Goal: Find contact information: Find contact information

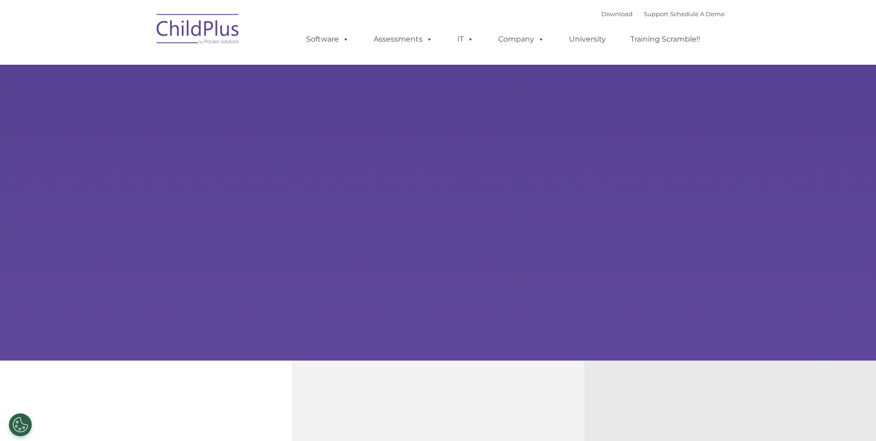
type input ""
select select "MEDIUM"
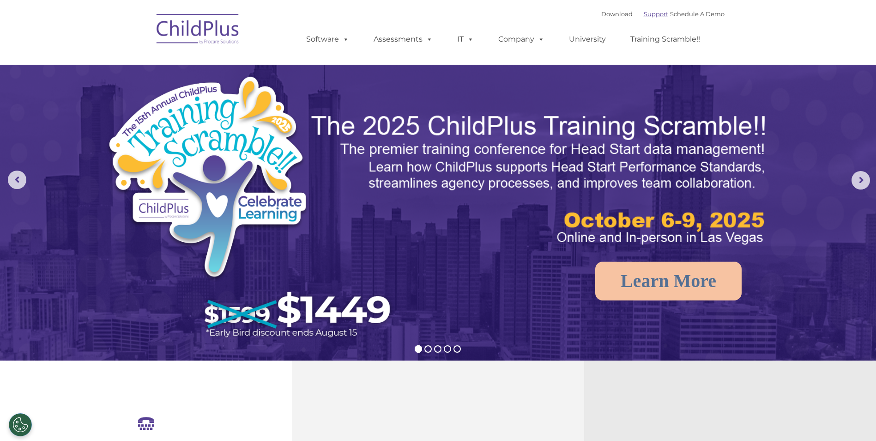
click at [644, 11] on link "Support" at bounding box center [656, 13] width 24 height 7
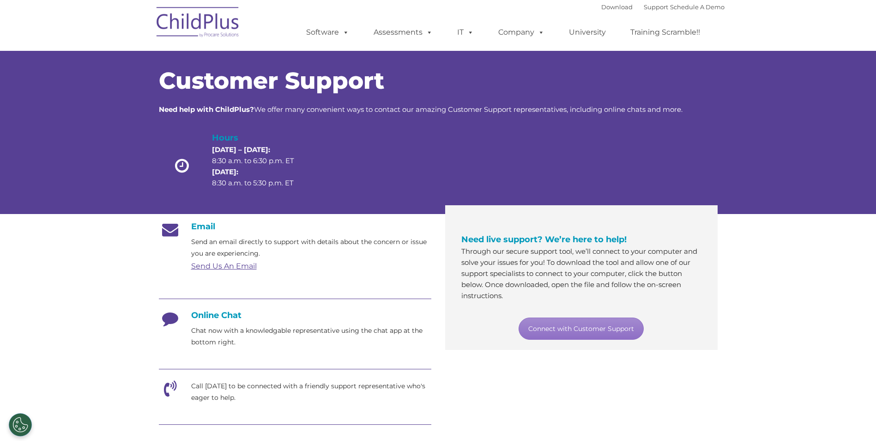
click at [214, 267] on link "Send Us An Email" at bounding box center [224, 265] width 66 height 9
click at [248, 266] on link "Send Us An Email" at bounding box center [224, 265] width 66 height 9
click at [567, 329] on link "Connect with Customer Support" at bounding box center [581, 328] width 125 height 22
click at [167, 325] on icon at bounding box center [170, 321] width 23 height 23
click at [215, 320] on div "Online Chat Chat now with a knowledgable representative using the chat app at t…" at bounding box center [295, 329] width 272 height 38
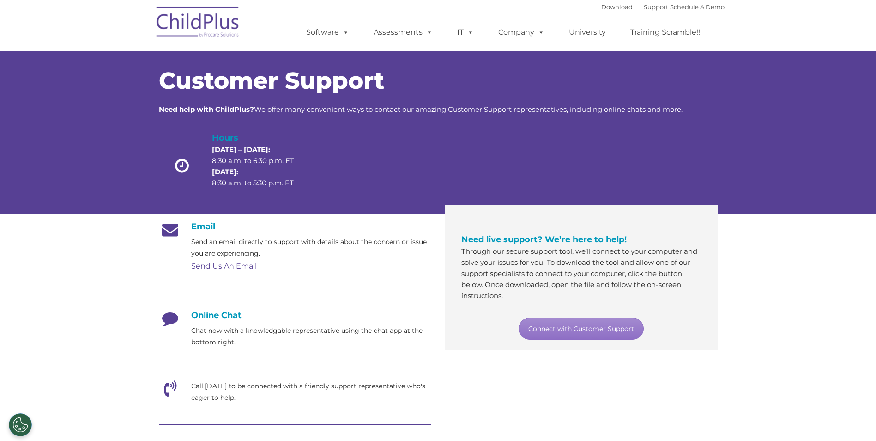
click at [194, 319] on h4 "Online Chat" at bounding box center [295, 315] width 272 height 10
click at [602, 329] on link "Connect with Customer Support" at bounding box center [581, 328] width 125 height 22
click at [213, 268] on link "Send Us An Email" at bounding box center [224, 265] width 66 height 9
click at [225, 266] on link "Send Us An Email" at bounding box center [224, 265] width 66 height 9
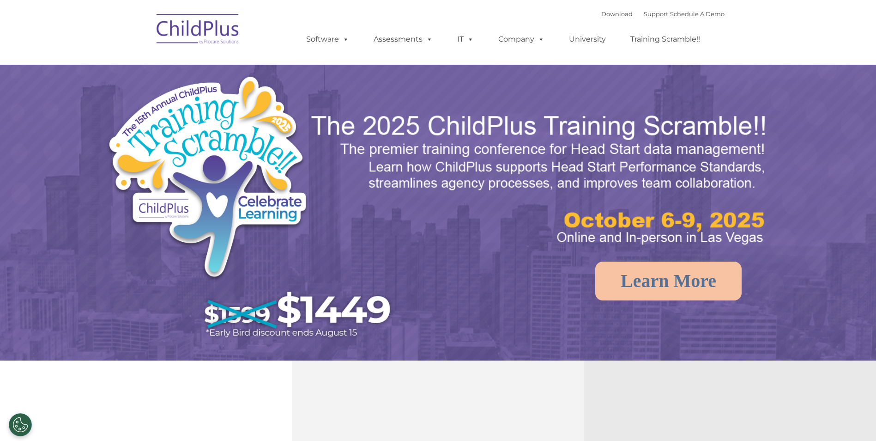
select select "MEDIUM"
